Goal: Information Seeking & Learning: Learn about a topic

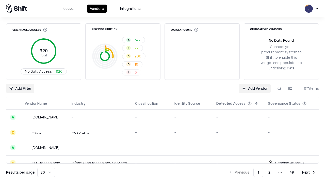
click at [46, 172] on html "Issues Vendors Integrations Unmanaged Access 920 Total No Data Access 920 Risk …" at bounding box center [162, 91] width 325 height 183
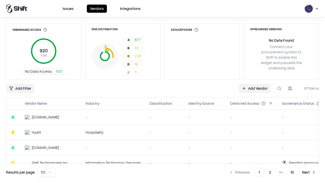
click at [309, 172] on button "Next" at bounding box center [309, 172] width 20 height 9
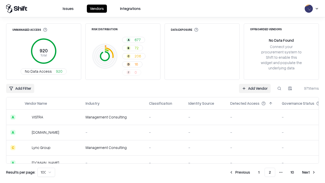
click at [309, 172] on button "Next" at bounding box center [309, 172] width 20 height 9
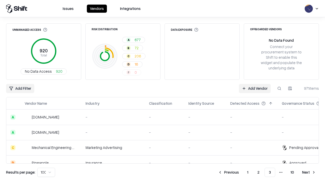
click at [309, 172] on button "Next" at bounding box center [309, 172] width 20 height 9
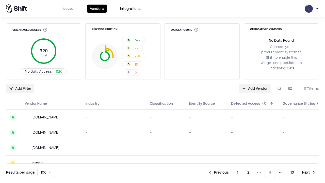
click at [309, 172] on button "Next" at bounding box center [309, 172] width 20 height 9
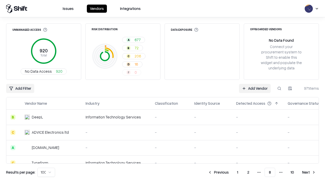
click at [309, 172] on button "Next" at bounding box center [309, 172] width 20 height 9
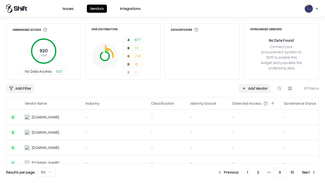
click at [309, 172] on button "Next" at bounding box center [309, 172] width 20 height 9
click at [240, 172] on button "Previous" at bounding box center [239, 172] width 27 height 9
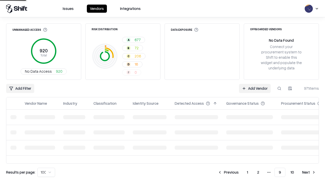
click at [228, 172] on button "Previous" at bounding box center [228, 172] width 27 height 9
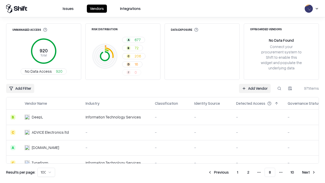
click at [218, 172] on button "Previous" at bounding box center [218, 172] width 27 height 9
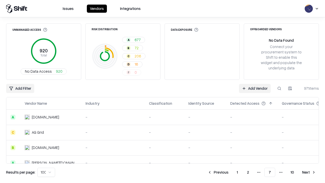
click at [218, 172] on button "Previous" at bounding box center [218, 172] width 27 height 9
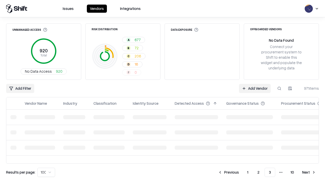
click at [229, 172] on button "Previous" at bounding box center [228, 172] width 27 height 9
click at [240, 172] on button "Previous" at bounding box center [239, 172] width 27 height 9
